Goal: Register for event/course

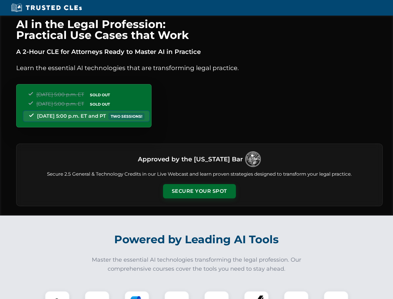
click at [199, 191] on button "Secure Your Spot" at bounding box center [199, 191] width 73 height 14
click at [57, 295] on img at bounding box center [57, 303] width 18 height 18
click at [97, 295] on div at bounding box center [97, 303] width 25 height 25
click at [137, 295] on div at bounding box center [136, 303] width 25 height 25
